Goal: Task Accomplishment & Management: Manage account settings

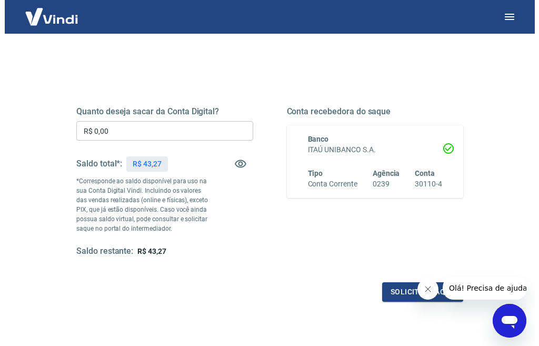
scroll to position [184, 0]
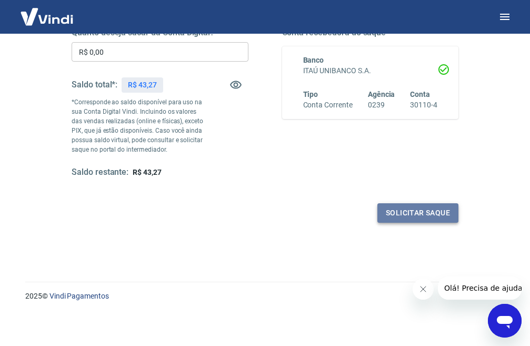
click at [422, 211] on button "Solicitar saque" at bounding box center [417, 212] width 81 height 19
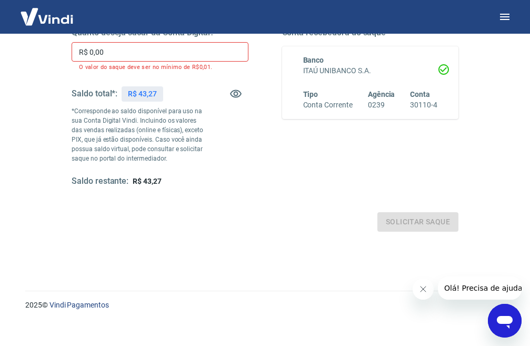
click at [107, 51] on input "R$ 0,00" at bounding box center [160, 51] width 177 height 19
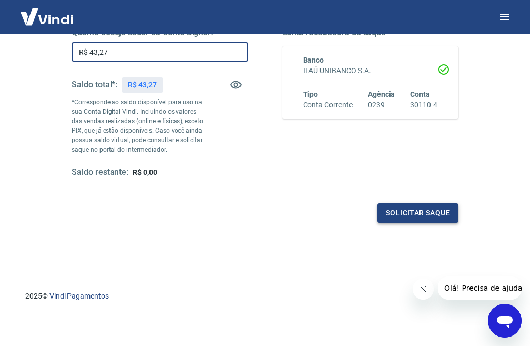
type input "R$ 43,27"
click at [449, 212] on button "Solicitar saque" at bounding box center [417, 212] width 81 height 19
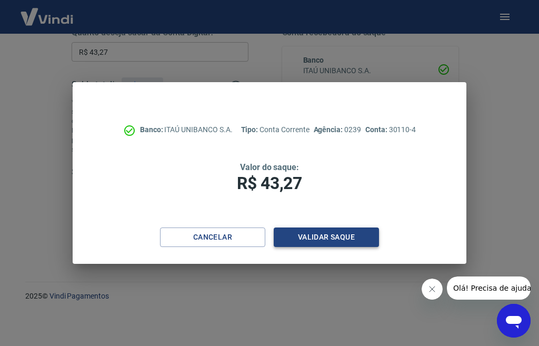
click at [369, 237] on button "Validar saque" at bounding box center [326, 236] width 105 height 19
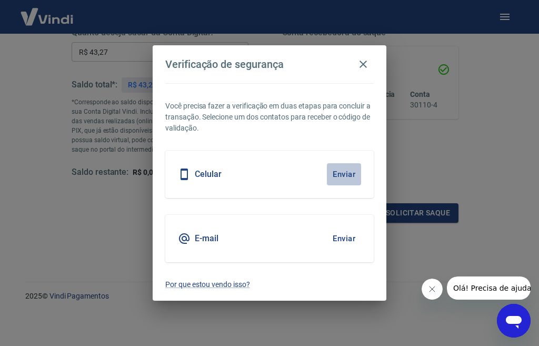
click at [337, 176] on button "Enviar" at bounding box center [344, 174] width 34 height 22
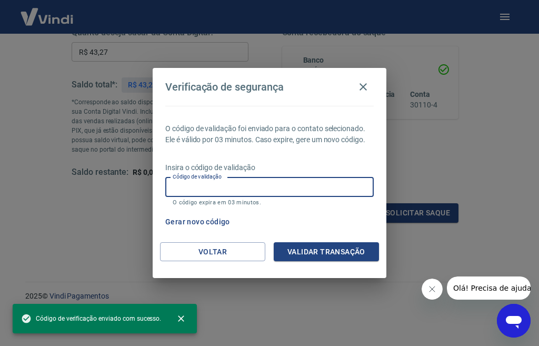
click at [331, 191] on input "Código de validação" at bounding box center [269, 186] width 208 height 19
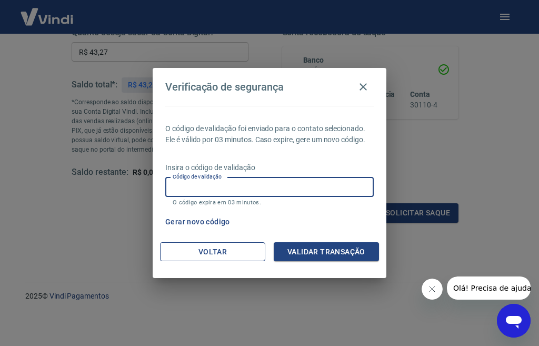
click at [218, 255] on button "Voltar" at bounding box center [212, 251] width 105 height 19
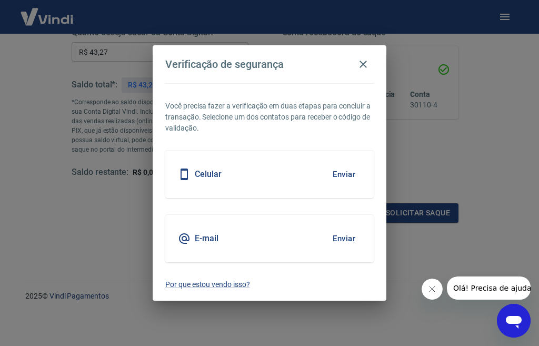
click at [203, 240] on h5 "E-mail" at bounding box center [207, 238] width 24 height 11
click at [344, 243] on button "Enviar" at bounding box center [344, 238] width 34 height 22
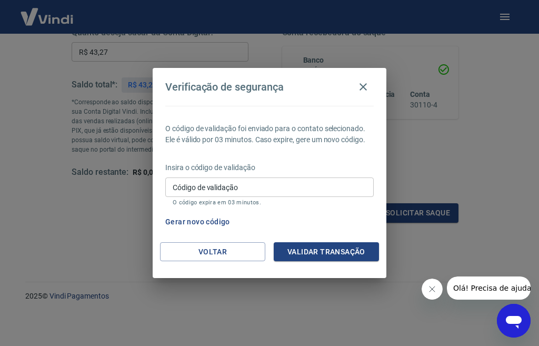
click at [195, 172] on p "Insira o código de validação" at bounding box center [269, 167] width 208 height 11
click at [190, 178] on input "Código de validação" at bounding box center [269, 186] width 208 height 19
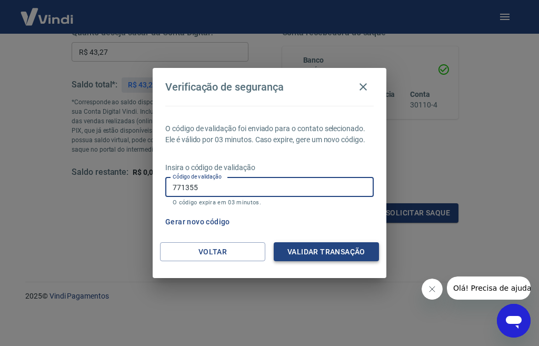
type input "771355"
click at [368, 259] on button "Validar transação" at bounding box center [326, 251] width 105 height 19
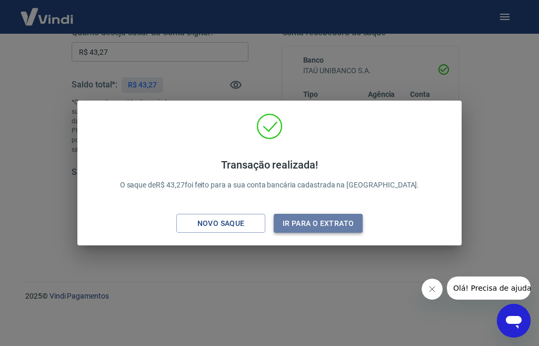
click at [327, 219] on button "Ir para o extrato" at bounding box center [318, 223] width 89 height 19
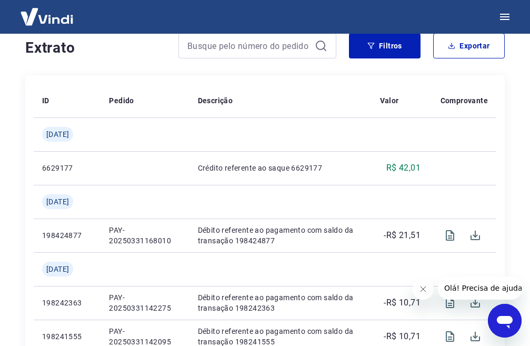
scroll to position [53, 0]
